Goal: Ask a question: Seek information or help from site administrators or community

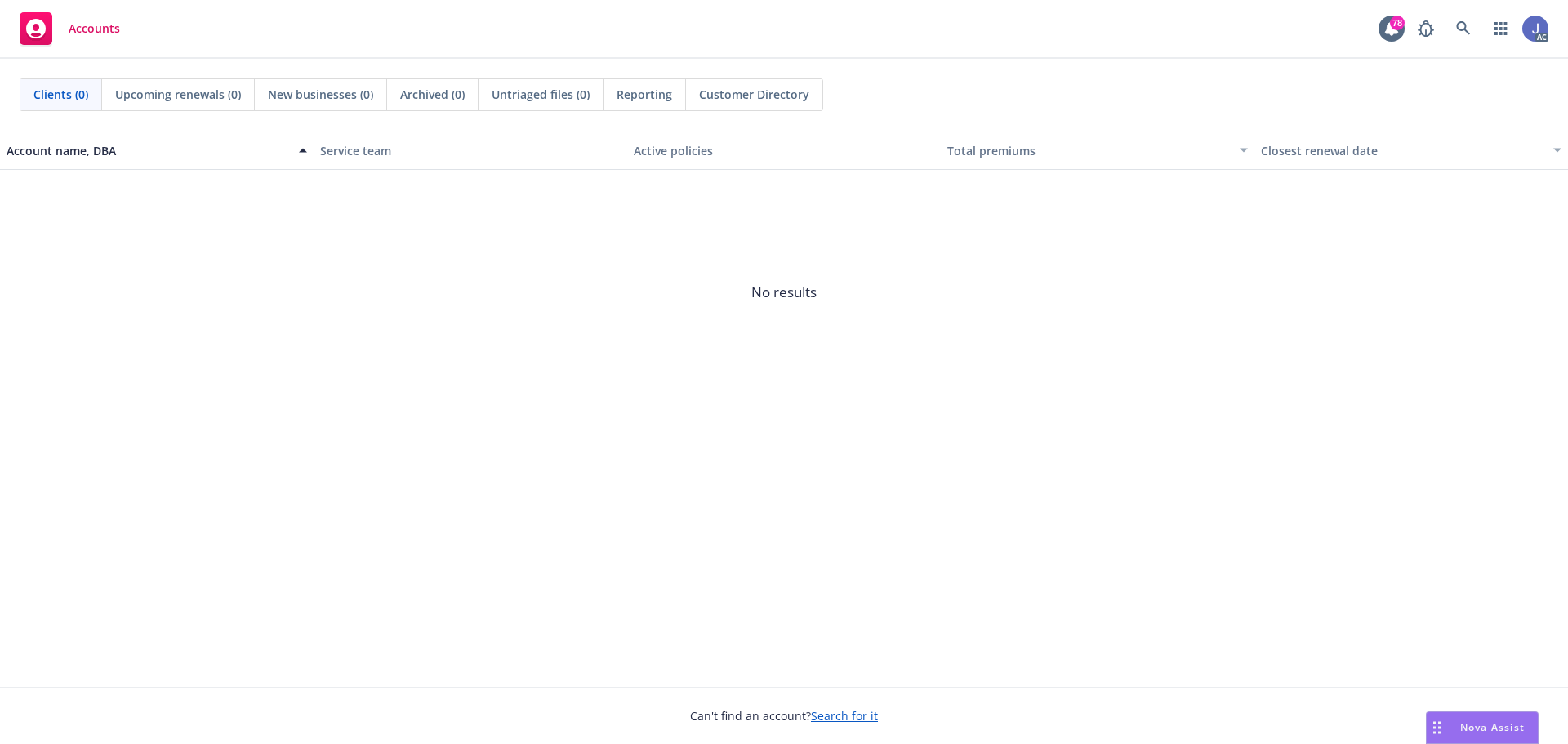
click at [1438, 724] on icon "Drag to move" at bounding box center [1435, 727] width 7 height 13
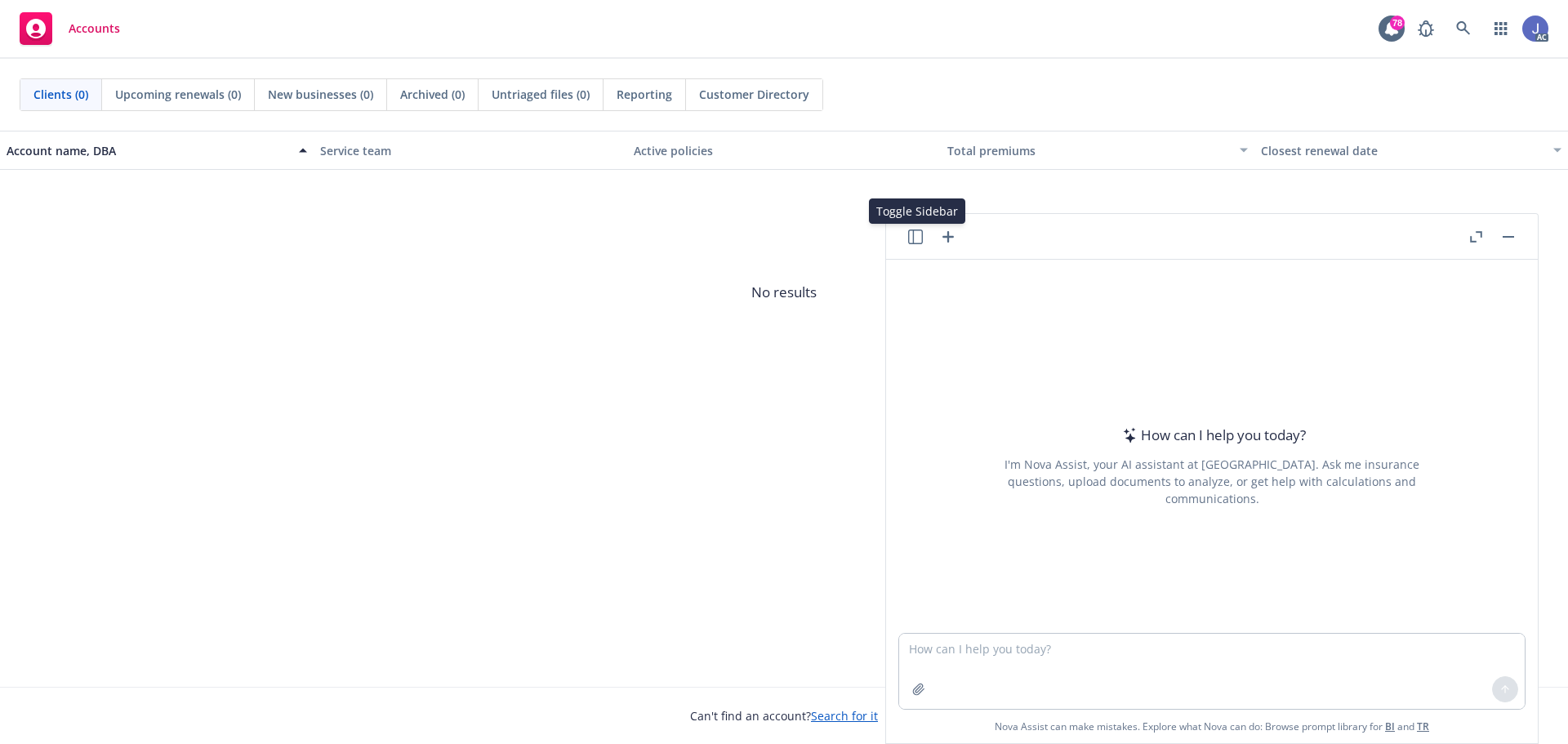
click at [908, 236] on icon "button" at bounding box center [915, 236] width 15 height 15
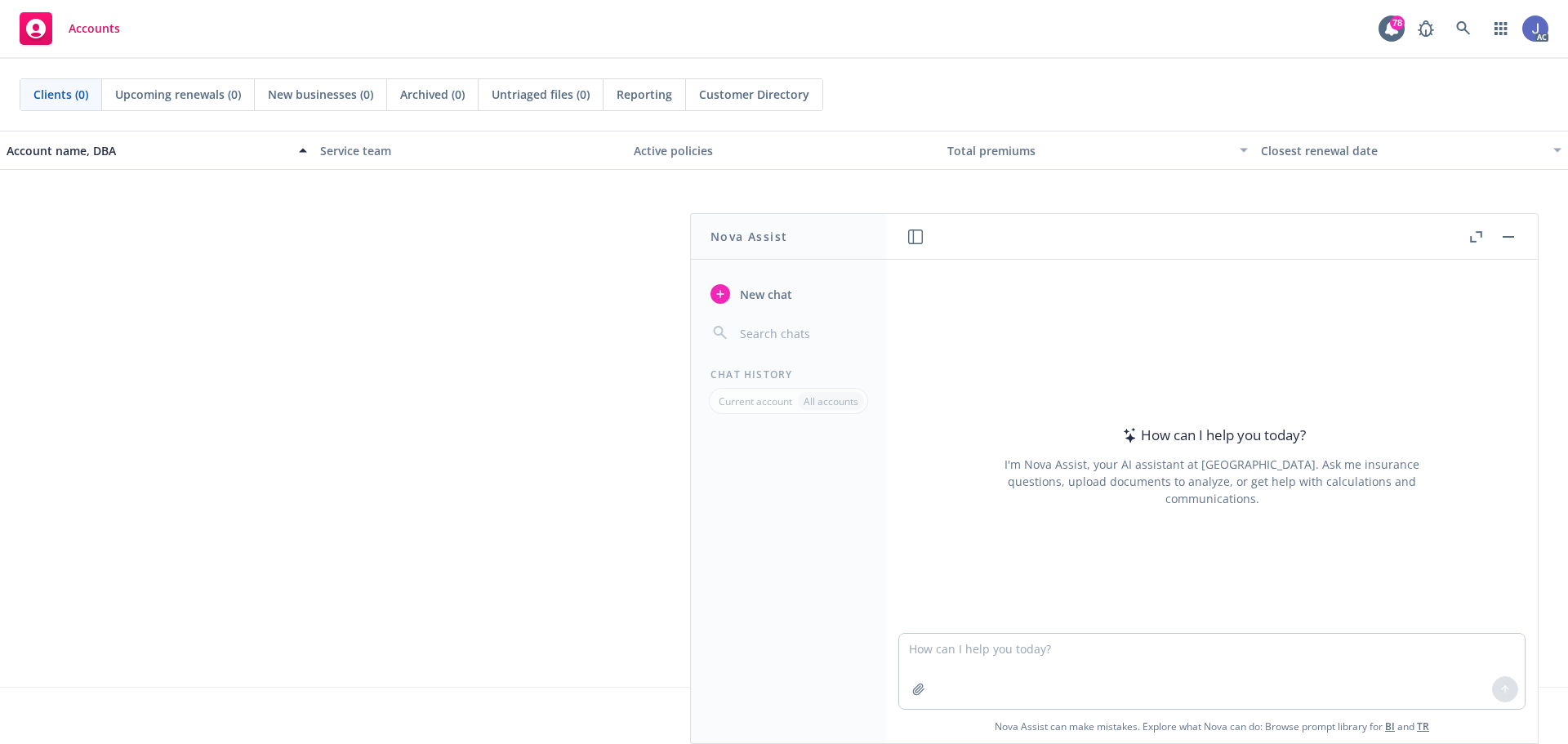
click at [979, 332] on div "How can I help you [DATE]? I'm Nova Assist, your AI assistant at Newfront. Ask …" at bounding box center [1211, 446] width 651 height 373
click at [586, 237] on span "No results" at bounding box center [784, 292] width 1568 height 245
